Goal: Find specific page/section: Find specific page/section

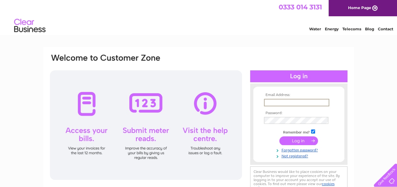
type input "landfordvillagestore@gmail.com"
click at [303, 141] on input "submit" at bounding box center [298, 141] width 39 height 9
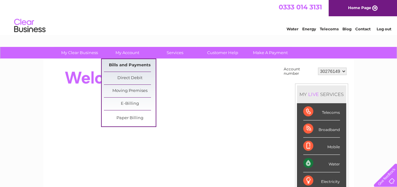
click at [128, 64] on link "Bills and Payments" at bounding box center [130, 65] width 52 height 13
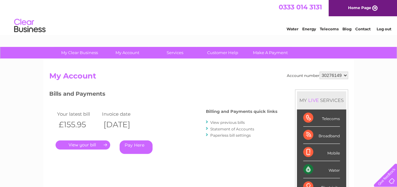
click at [97, 143] on link "." at bounding box center [82, 145] width 55 height 9
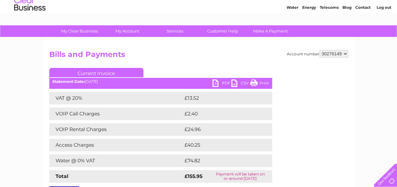
scroll to position [31, 0]
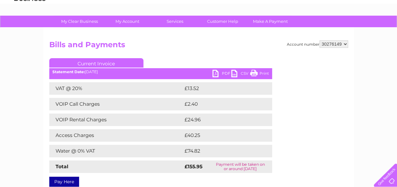
click at [265, 73] on link "Print" at bounding box center [259, 74] width 19 height 9
